Goal: Information Seeking & Learning: Learn about a topic

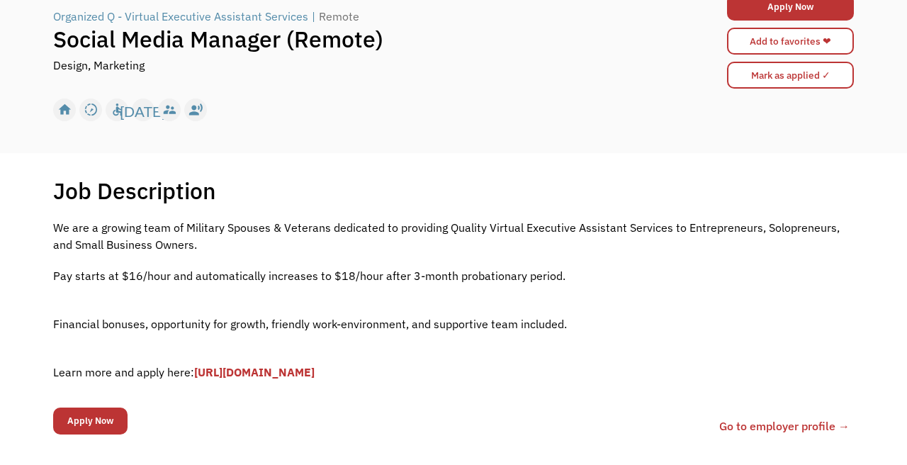
scroll to position [113, 0]
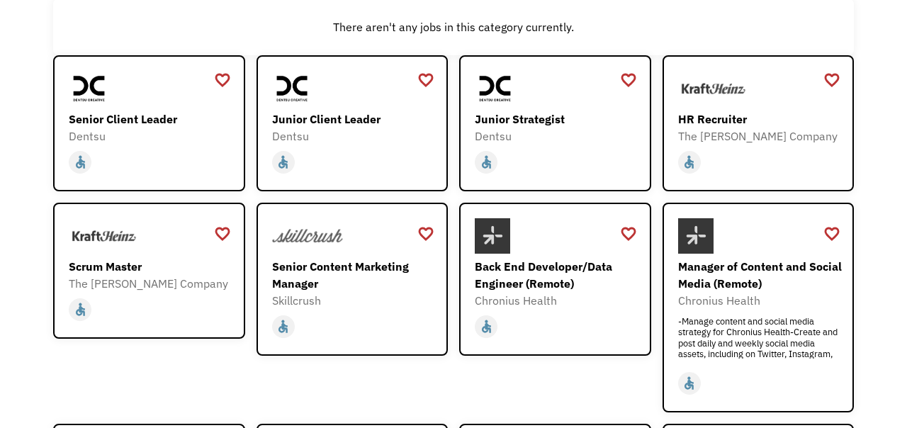
scroll to position [168, 0]
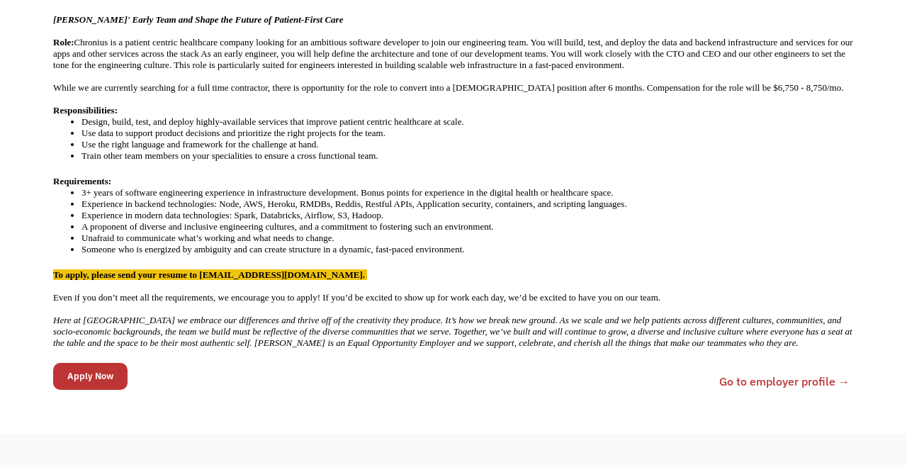
scroll to position [331, 0]
